Goal: Information Seeking & Learning: Learn about a topic

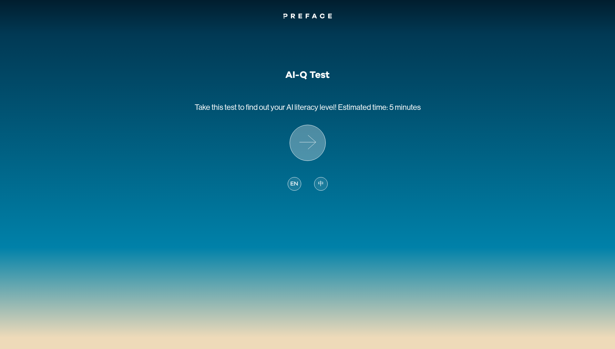
click at [304, 130] on icon at bounding box center [307, 142] width 35 height 35
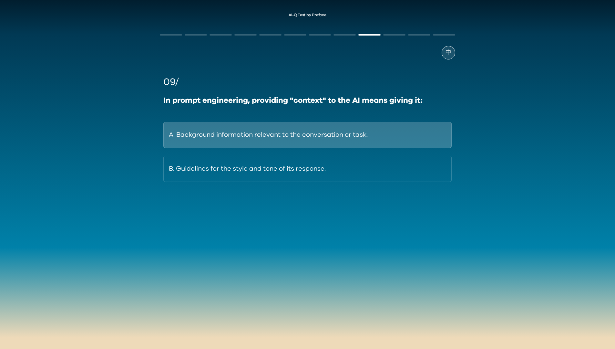
click at [290, 138] on button "A. Background information relevant to the conversation or task." at bounding box center [307, 135] width 288 height 26
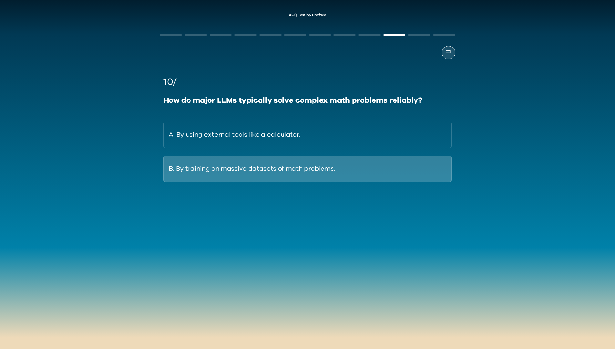
click at [293, 175] on button "B. By training on massive datasets of math problems." at bounding box center [307, 169] width 288 height 26
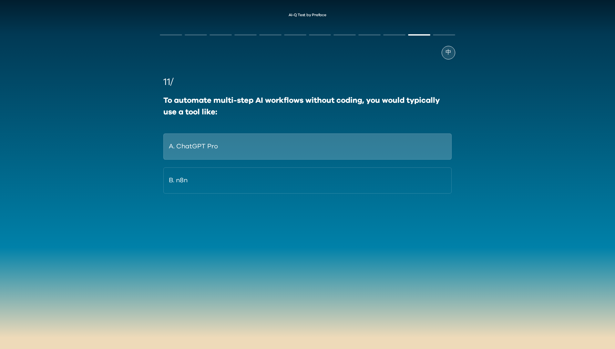
click at [284, 152] on button "A. ChatGPT Pro" at bounding box center [307, 146] width 288 height 26
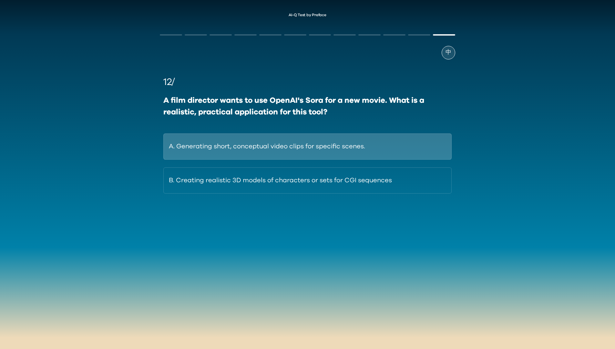
click at [296, 139] on button "A. Generating short, conceptual video clips for specific scenes." at bounding box center [307, 146] width 288 height 26
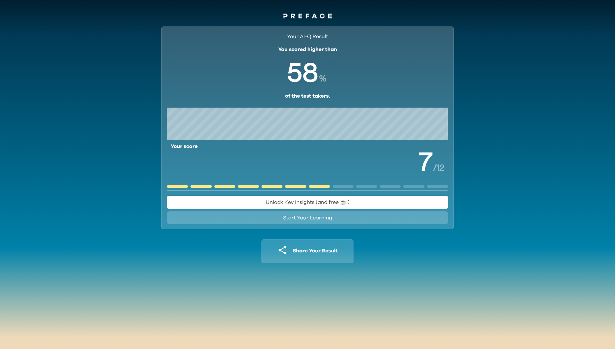
click at [319, 202] on span "Unlock Key Insights (and free ☕️!)" at bounding box center [308, 201] width 84 height 5
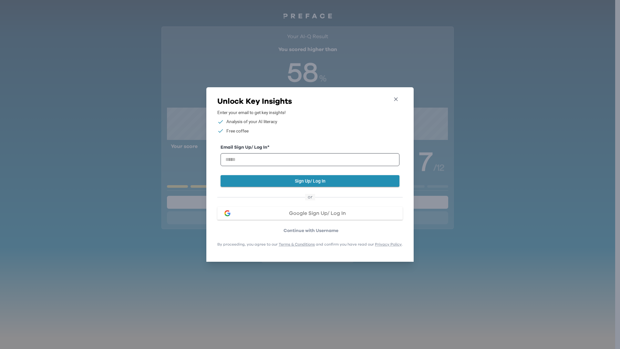
click at [402, 95] on button "Close" at bounding box center [396, 100] width 12 height 11
